Goal: Use online tool/utility: Utilize a website feature to perform a specific function

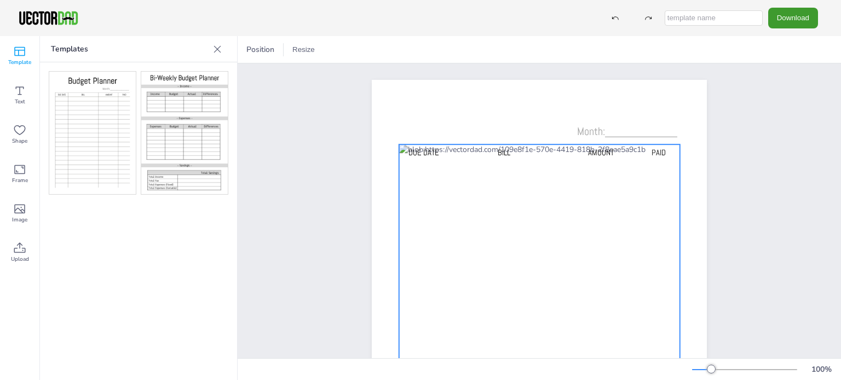
click at [476, 233] on div at bounding box center [539, 324] width 281 height 359
click at [482, 184] on div at bounding box center [539, 324] width 281 height 359
click at [471, 187] on div at bounding box center [539, 324] width 281 height 359
click at [469, 181] on div at bounding box center [539, 324] width 281 height 359
click at [467, 180] on div at bounding box center [539, 324] width 281 height 359
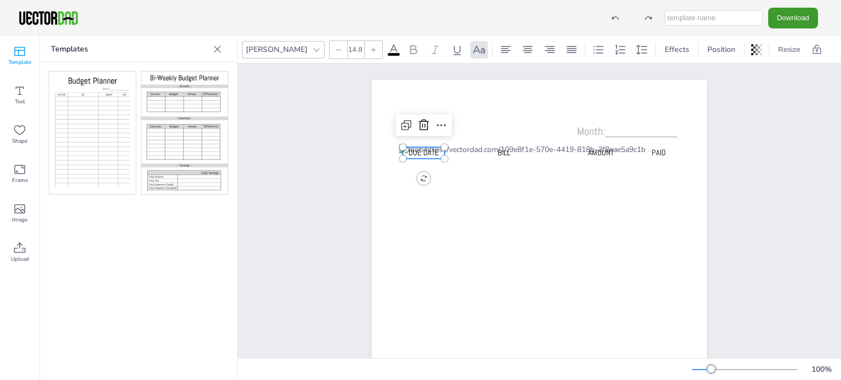
click at [414, 175] on div "Due Date BILL AMOUNT PAID Month:____________" at bounding box center [539, 296] width 335 height 433
type input "14.8"
click at [652, 149] on span "PAID" at bounding box center [658, 153] width 14 height 10
drag, startPoint x: 415, startPoint y: 151, endPoint x: 398, endPoint y: 147, distance: 17.4
click at [399, 148] on span "Due Date" at bounding box center [408, 150] width 31 height 10
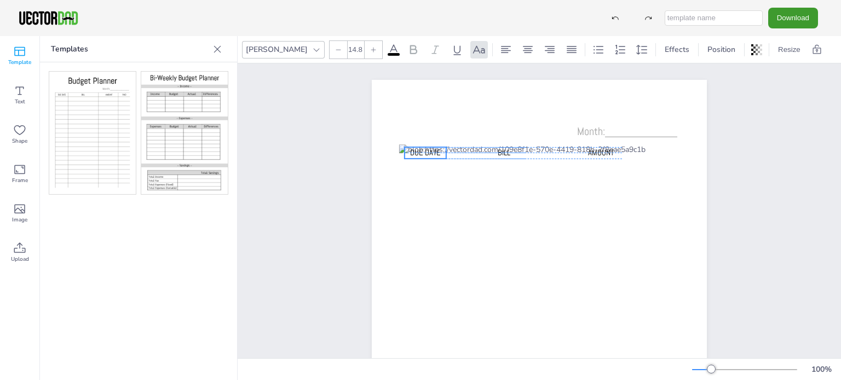
drag, startPoint x: 409, startPoint y: 151, endPoint x: 427, endPoint y: 155, distance: 18.6
click at [427, 155] on span "Due Date" at bounding box center [425, 153] width 31 height 10
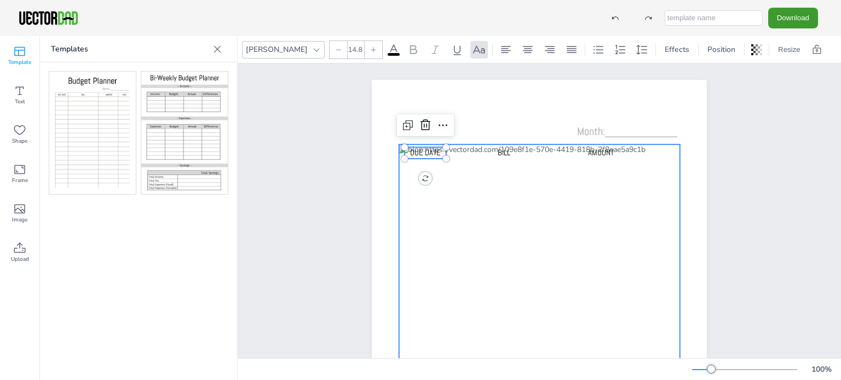
click at [448, 200] on div at bounding box center [539, 324] width 281 height 359
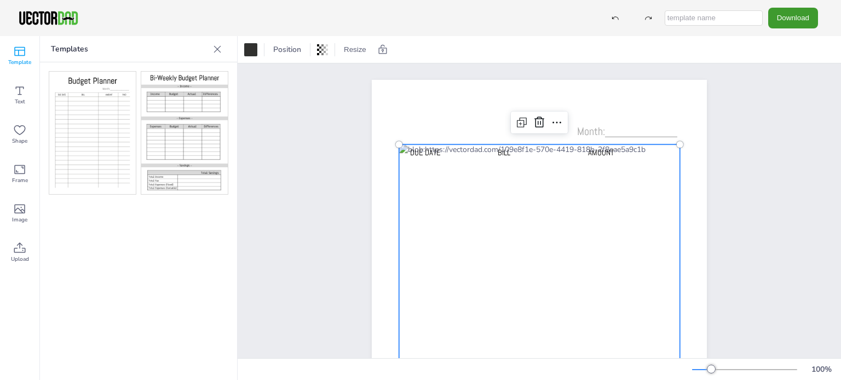
click at [498, 183] on div at bounding box center [539, 324] width 281 height 359
click at [517, 122] on icon at bounding box center [521, 122] width 13 height 13
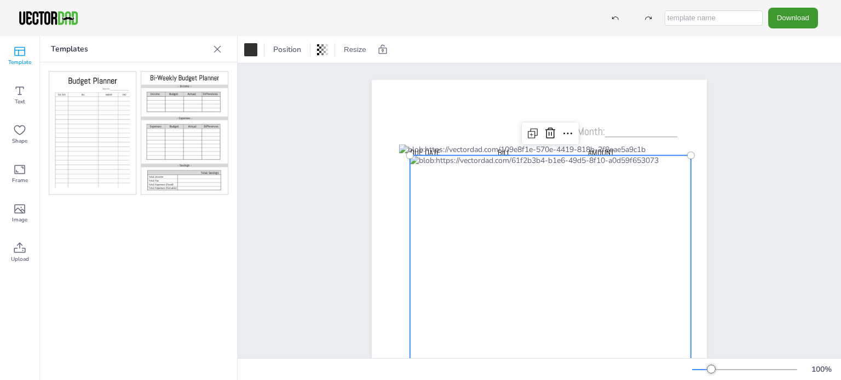
click at [472, 172] on div at bounding box center [550, 334] width 281 height 359
click at [452, 162] on div at bounding box center [550, 334] width 281 height 359
click at [462, 164] on div at bounding box center [550, 334] width 281 height 359
click at [526, 132] on icon at bounding box center [532, 133] width 13 height 13
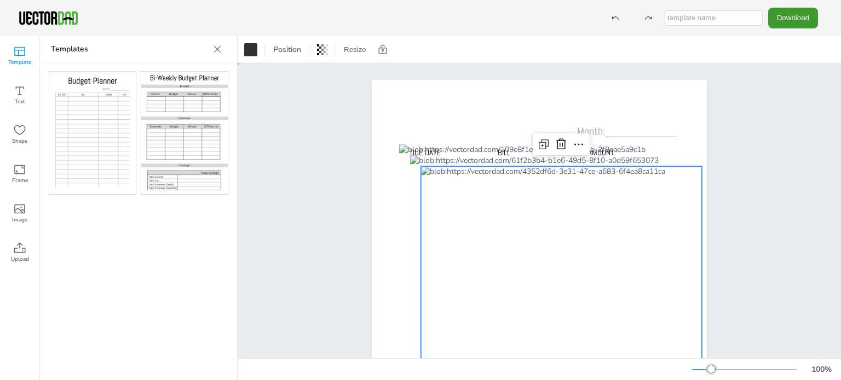
click at [778, 136] on div "Due Date BILL AMOUNT Month:____________" at bounding box center [539, 296] width 603 height 466
